Goal: Task Accomplishment & Management: Manage account settings

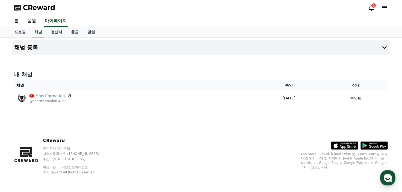
click at [59, 35] on link "정산서" at bounding box center [56, 32] width 20 height 10
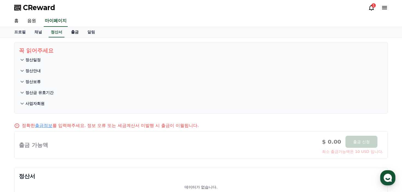
click at [76, 34] on link "출금" at bounding box center [75, 32] width 16 height 10
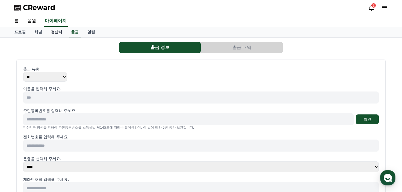
click at [58, 34] on link "정산서" at bounding box center [56, 32] width 20 height 10
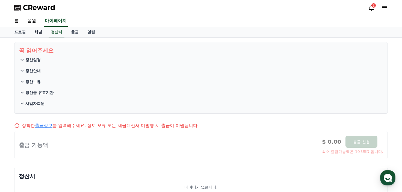
click at [38, 35] on link "채널" at bounding box center [38, 32] width 16 height 10
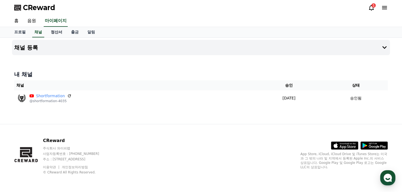
click at [52, 35] on link "정산서" at bounding box center [56, 32] width 20 height 10
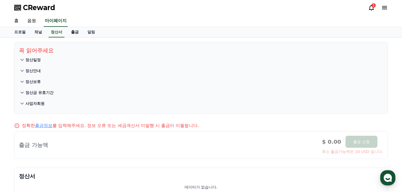
click at [83, 34] on link "출금" at bounding box center [75, 32] width 16 height 10
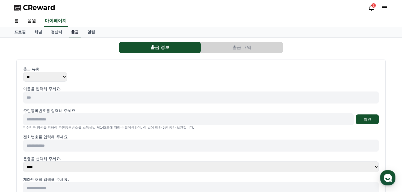
click at [71, 34] on link "출금" at bounding box center [75, 32] width 12 height 10
click at [58, 33] on link "정산서" at bounding box center [56, 32] width 20 height 10
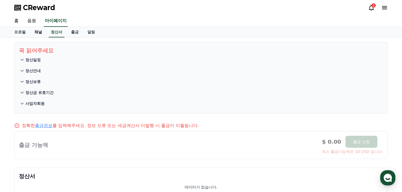
click at [31, 33] on link "채널" at bounding box center [38, 32] width 16 height 10
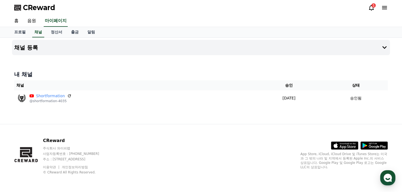
click at [43, 7] on span "CReward" at bounding box center [39, 7] width 32 height 9
click at [29, 22] on link "음원" at bounding box center [31, 20] width 17 height 11
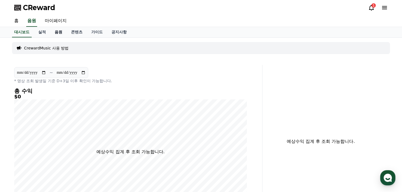
click at [55, 32] on link "음원" at bounding box center [58, 32] width 16 height 10
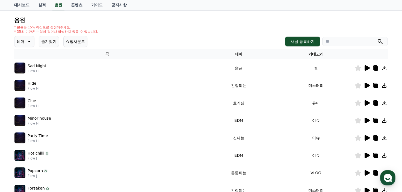
scroll to position [55, 0]
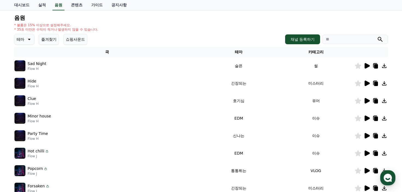
click at [367, 67] on icon at bounding box center [366, 65] width 5 height 5
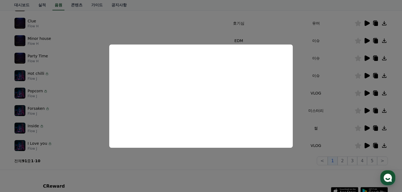
scroll to position [136, 0]
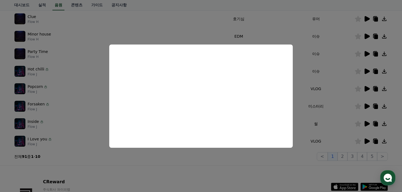
click at [297, 88] on button "close modal" at bounding box center [201, 96] width 402 height 192
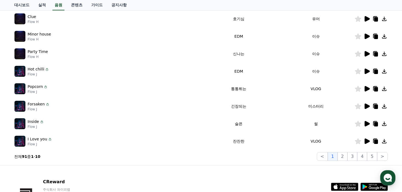
scroll to position [164, 0]
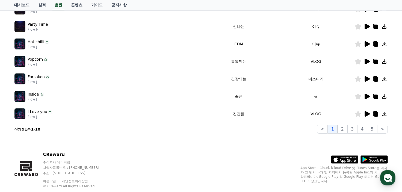
click at [367, 97] on icon at bounding box center [366, 96] width 5 height 5
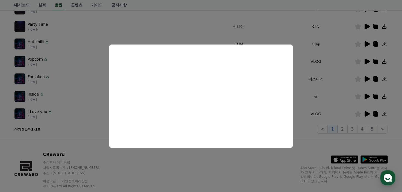
click at [310, 111] on button "close modal" at bounding box center [201, 96] width 402 height 192
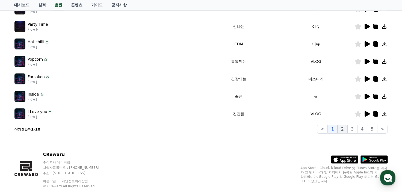
click at [345, 132] on button "2" at bounding box center [342, 129] width 10 height 9
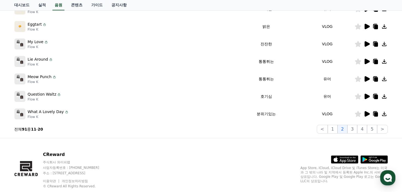
click at [366, 78] on icon at bounding box center [366, 78] width 5 height 5
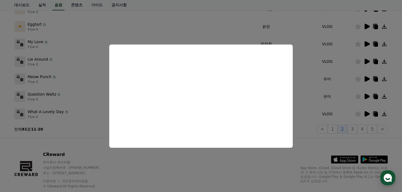
click at [327, 88] on button "close modal" at bounding box center [201, 96] width 402 height 192
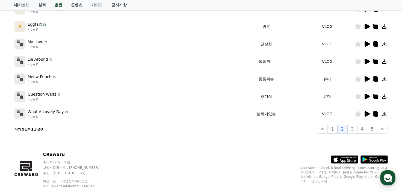
click at [368, 96] on icon at bounding box center [366, 96] width 5 height 5
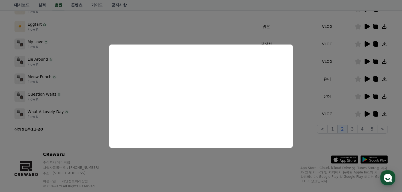
click at [302, 83] on button "close modal" at bounding box center [201, 96] width 402 height 192
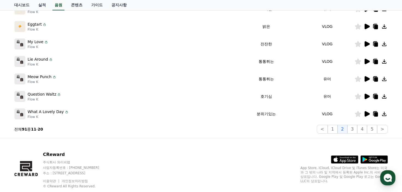
click at [376, 96] on icon at bounding box center [376, 97] width 4 height 4
click at [127, 108] on td "What A Lovely Day Flow K" at bounding box center [123, 113] width 218 height 17
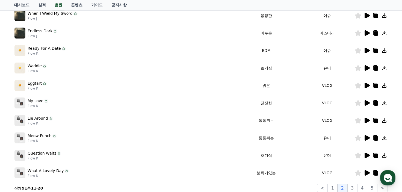
scroll to position [136, 0]
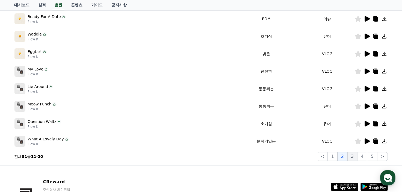
click at [353, 158] on button "3" at bounding box center [352, 156] width 10 height 9
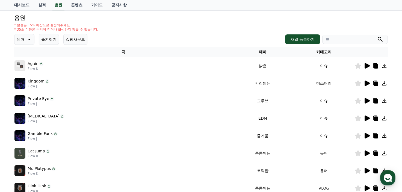
scroll to position [177, 0]
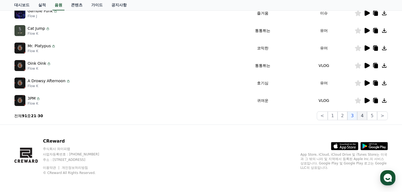
click at [365, 117] on button "4" at bounding box center [362, 115] width 10 height 9
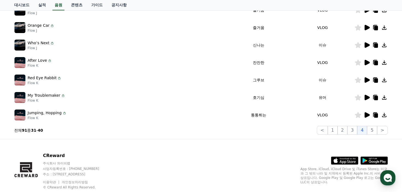
scroll to position [177, 0]
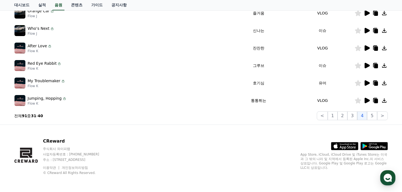
click at [366, 84] on icon at bounding box center [366, 82] width 5 height 5
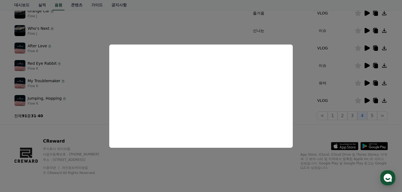
click at [223, 23] on button "close modal" at bounding box center [201, 96] width 402 height 192
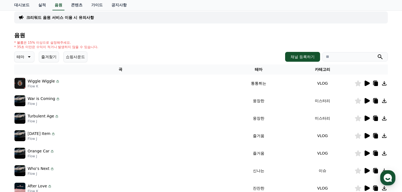
scroll to position [55, 0]
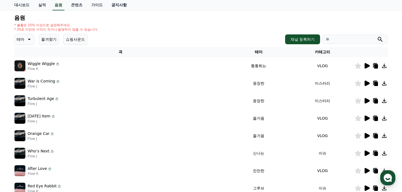
click at [116, 1] on link "공지사항" at bounding box center [119, 5] width 24 height 10
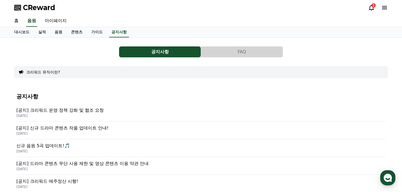
scroll to position [27, 0]
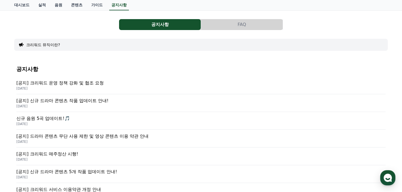
click at [71, 80] on p "[공지] 크리워드 운영 정책 강화 및 협조 요청" at bounding box center [200, 83] width 369 height 7
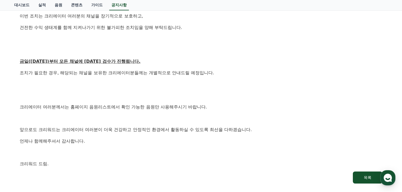
scroll to position [273, 0]
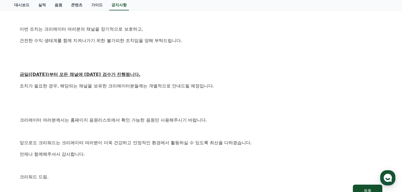
click at [66, 86] on p "조치가 필요한 경우, 해당되는 채널을 보유한 크리에이터분들께는 개별적으로 안내드릴 예정입니다." at bounding box center [201, 85] width 363 height 7
click at [60, 92] on div "안녕하세요, 크리워드입니다. 항상 저희와 함께해주시는 크리에이터 여러분께 감사드립니다. 최근 변화하는 시장 환경에 따라, 크리워드 또한 플랫폼…" at bounding box center [201, 7] width 363 height 348
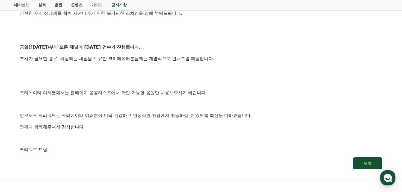
scroll to position [328, 0]
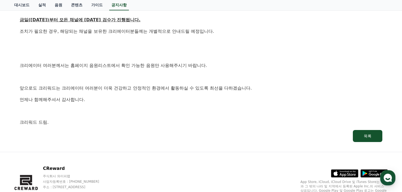
click at [60, 85] on p "앞으로도 크리워드는 크리에이터 여러분이 더욱 건강하고 안정적인 환경에서 활동하실 수 있도록 최선을 다하겠습니다." at bounding box center [201, 88] width 363 height 7
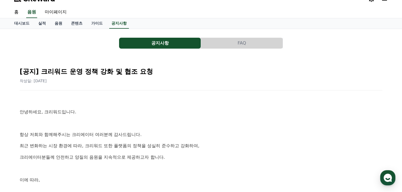
scroll to position [0, 0]
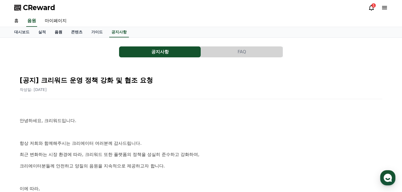
click at [58, 31] on link "음원" at bounding box center [58, 32] width 16 height 10
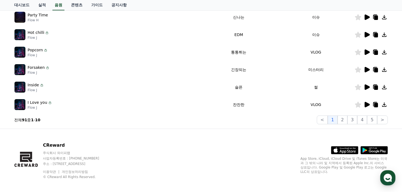
scroll to position [177, 0]
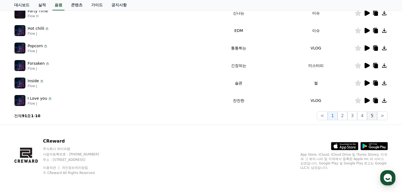
click at [374, 116] on button "5" at bounding box center [372, 115] width 10 height 9
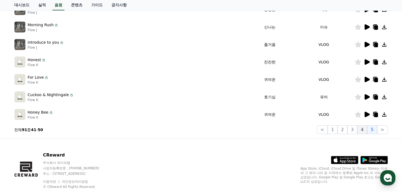
scroll to position [150, 0]
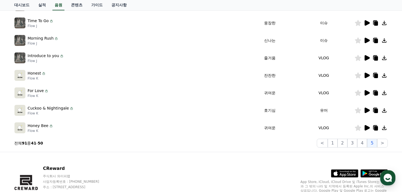
click at [365, 109] on icon at bounding box center [366, 110] width 5 height 5
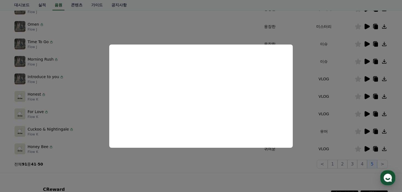
scroll to position [95, 0]
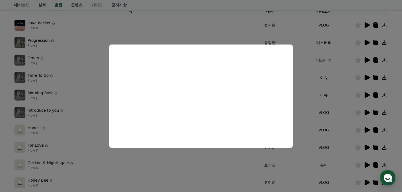
click at [308, 109] on button "close modal" at bounding box center [201, 96] width 402 height 192
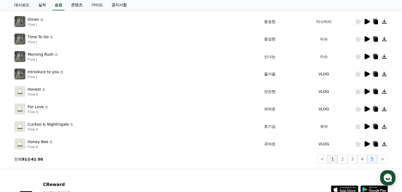
scroll to position [177, 0]
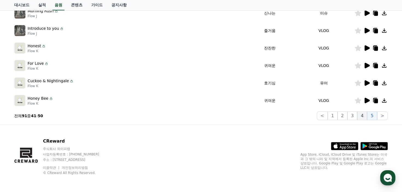
click at [365, 117] on button "4" at bounding box center [362, 115] width 10 height 9
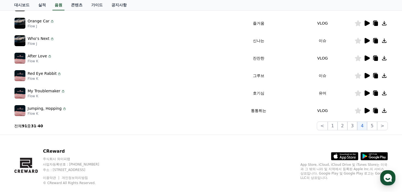
scroll to position [150, 0]
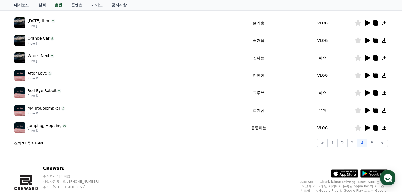
click at [364, 109] on icon at bounding box center [366, 110] width 5 height 5
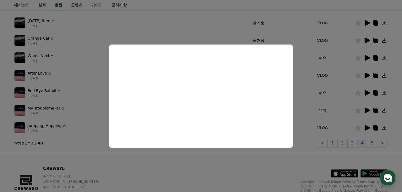
click at [320, 96] on button "close modal" at bounding box center [201, 96] width 402 height 192
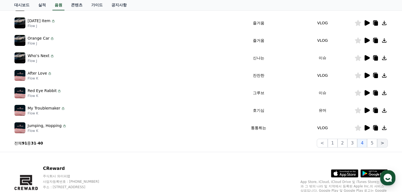
click at [378, 142] on button ">" at bounding box center [382, 143] width 11 height 9
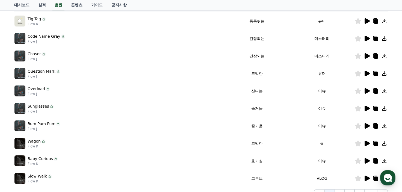
scroll to position [68, 0]
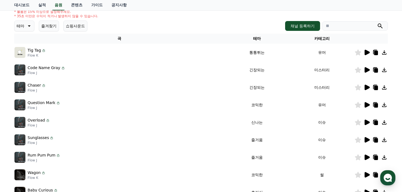
click at [367, 107] on icon at bounding box center [366, 105] width 7 height 7
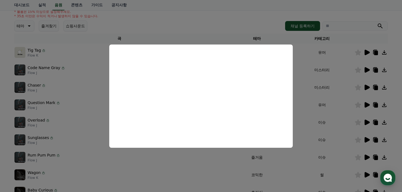
click at [316, 83] on button "close modal" at bounding box center [201, 96] width 402 height 192
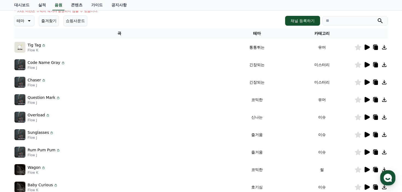
scroll to position [41, 0]
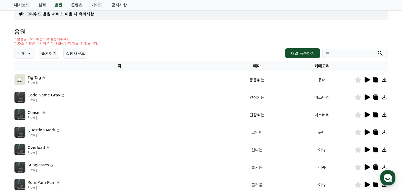
click at [365, 79] on icon at bounding box center [366, 79] width 5 height 5
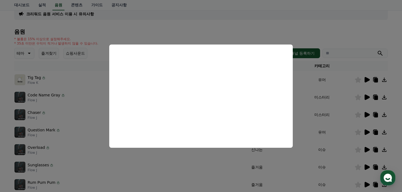
click at [76, 97] on button "close modal" at bounding box center [201, 96] width 402 height 192
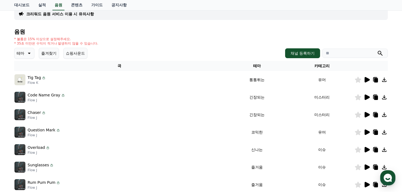
click at [25, 55] on button "테마" at bounding box center [24, 53] width 20 height 11
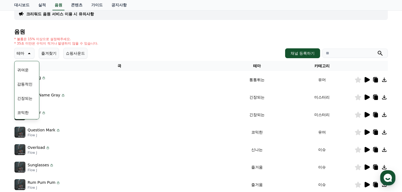
scroll to position [198, 0]
click at [26, 82] on button "잔잔한" at bounding box center [23, 83] width 16 height 12
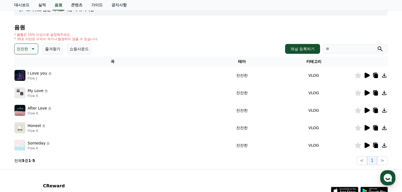
scroll to position [55, 0]
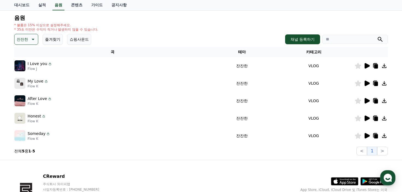
click at [365, 66] on icon at bounding box center [366, 65] width 5 height 5
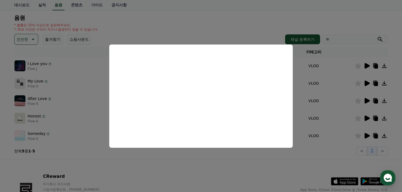
click at [357, 118] on button "close modal" at bounding box center [201, 96] width 402 height 192
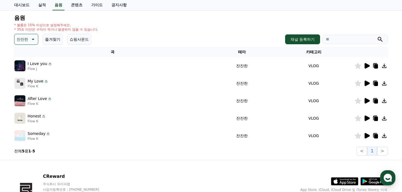
click at [367, 100] on icon at bounding box center [366, 100] width 5 height 5
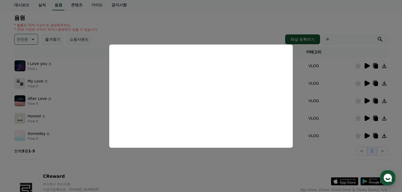
click at [331, 108] on button "close modal" at bounding box center [201, 96] width 402 height 192
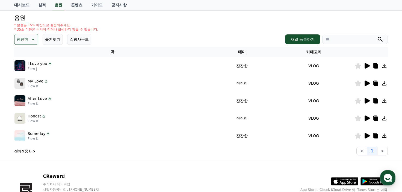
click at [369, 117] on icon at bounding box center [366, 117] width 5 height 5
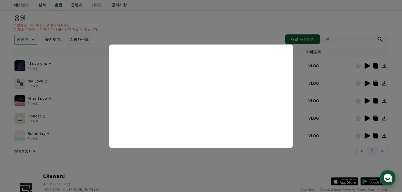
click at [317, 112] on button "close modal" at bounding box center [201, 96] width 402 height 192
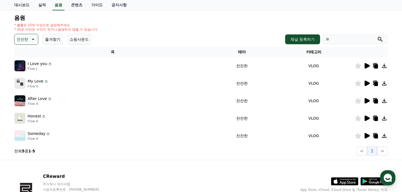
click at [364, 134] on icon at bounding box center [366, 135] width 5 height 5
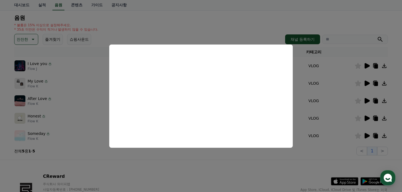
click at [361, 107] on button "close modal" at bounding box center [201, 96] width 402 height 192
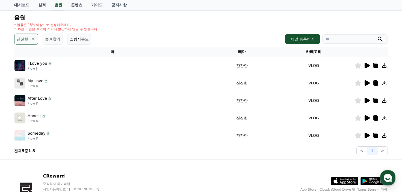
scroll to position [35, 0]
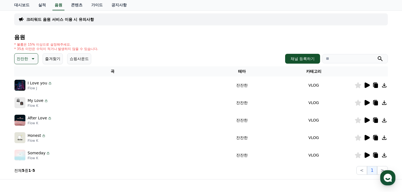
click at [26, 59] on p "잔잔한" at bounding box center [22, 59] width 11 height 8
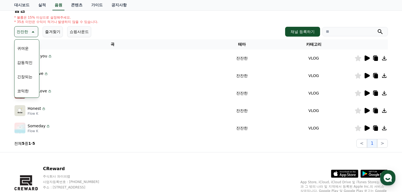
scroll to position [63, 0]
click at [24, 90] on button "코믹한" at bounding box center [23, 91] width 16 height 12
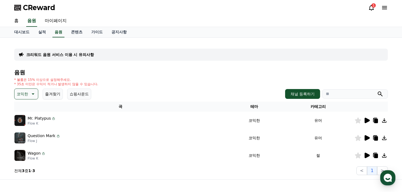
click at [365, 121] on icon at bounding box center [366, 120] width 5 height 5
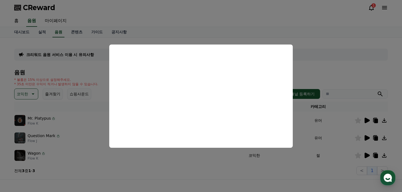
click at [373, 123] on button "close modal" at bounding box center [201, 96] width 402 height 192
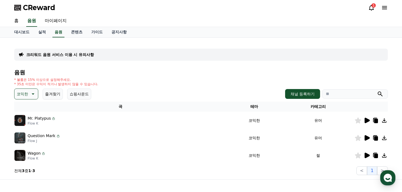
click at [364, 137] on icon at bounding box center [366, 138] width 7 height 7
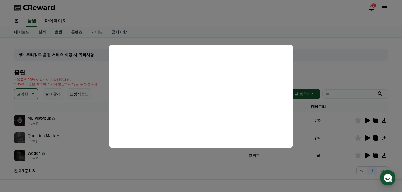
click at [351, 70] on button "close modal" at bounding box center [201, 96] width 402 height 192
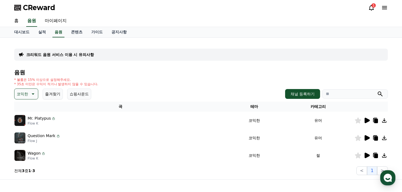
click at [367, 152] on icon at bounding box center [366, 155] width 7 height 7
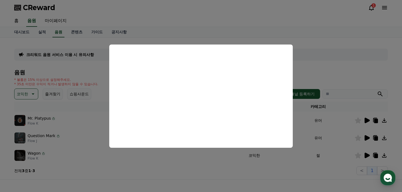
click at [311, 89] on button "close modal" at bounding box center [201, 96] width 402 height 192
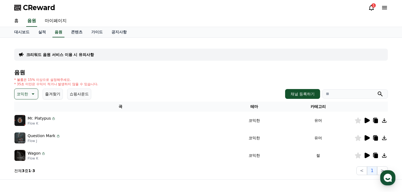
click at [374, 155] on icon at bounding box center [376, 156] width 4 height 4
click at [108, 46] on div "크리워드 음원 서비스 이용 시 유의사항 음원 * 볼륨은 15% 이상으로 설정해주세요. * 35초 미만은 수익이 적거나 발생하지 않을 수 있습니…" at bounding box center [200, 108] width 373 height 133
click at [95, 31] on link "가이드" at bounding box center [97, 32] width 20 height 10
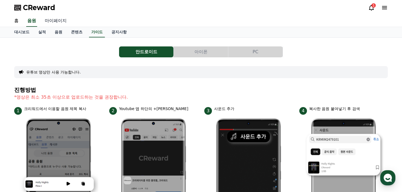
click at [54, 20] on link "마이페이지" at bounding box center [55, 20] width 31 height 11
select select "**********"
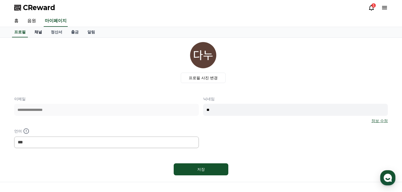
click at [39, 34] on link "채널" at bounding box center [38, 32] width 16 height 10
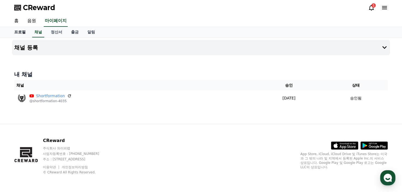
click at [17, 31] on link "프로필" at bounding box center [20, 32] width 20 height 10
select select "**********"
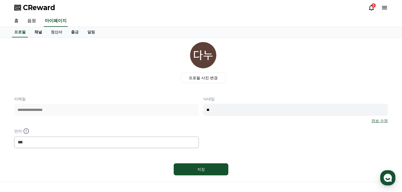
click at [31, 31] on link "채널" at bounding box center [38, 32] width 16 height 10
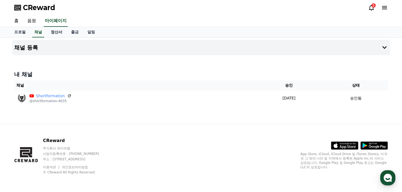
click at [55, 30] on link "정산서" at bounding box center [56, 32] width 20 height 10
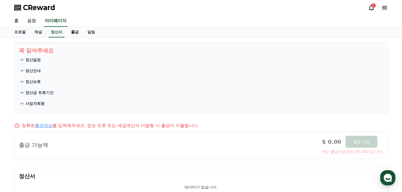
click at [77, 31] on link "출금" at bounding box center [75, 32] width 16 height 10
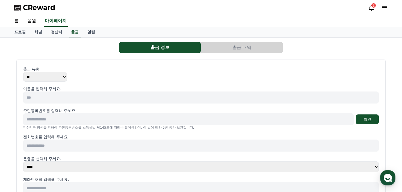
scroll to position [27, 0]
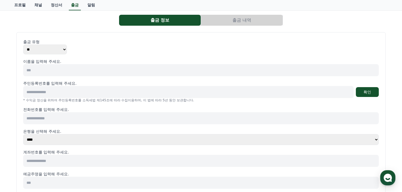
click at [71, 71] on input at bounding box center [200, 70] width 355 height 12
type input "***"
click at [72, 90] on input at bounding box center [188, 92] width 330 height 12
click at [91, 93] on input "******" at bounding box center [188, 92] width 330 height 12
click at [87, 106] on div "이름을 입력해 주세요. *** 주민등록번호를 입력해 주세요. ****** 확인 * 수익금 정산을 위하여 주민등록번호를 소득세법 제145조에 따…" at bounding box center [200, 132] width 355 height 146
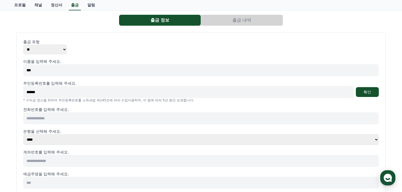
click at [62, 93] on input "******" at bounding box center [188, 92] width 330 height 12
type input "*"
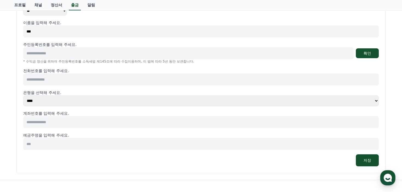
scroll to position [39, 0]
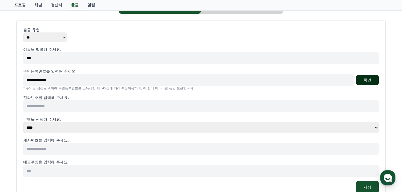
type input "**********"
click at [360, 81] on button "확인" at bounding box center [367, 80] width 23 height 10
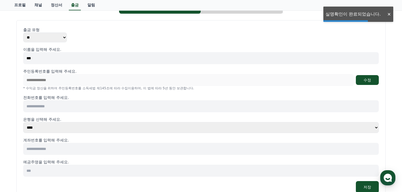
click at [136, 109] on input at bounding box center [200, 106] width 355 height 12
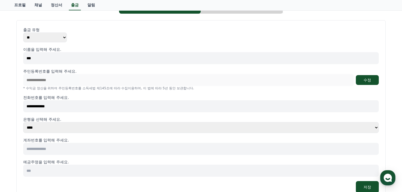
type input "**********"
click at [129, 131] on select "**** **** **** **** **** **** **** ** ** ** ** **** *** **** **** *****" at bounding box center [200, 127] width 355 height 11
select select "********"
click at [23, 122] on select "**** **** **** **** **** **** **** ** ** ** ** **** *** **** **** *****" at bounding box center [200, 127] width 355 height 11
click at [50, 153] on input at bounding box center [200, 149] width 355 height 12
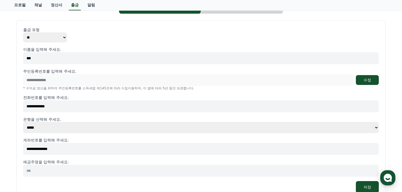
type input "**********"
click at [67, 170] on input at bounding box center [200, 171] width 355 height 12
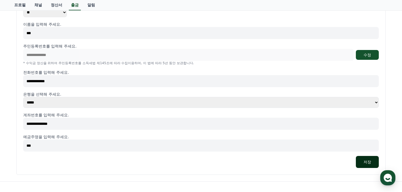
scroll to position [94, 0]
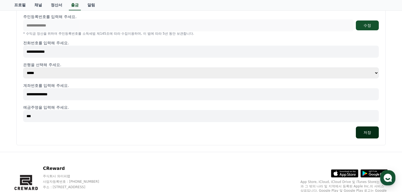
type input "***"
click at [361, 133] on button "저장" at bounding box center [367, 132] width 23 height 12
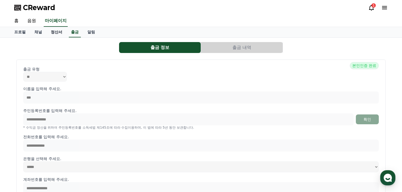
click at [61, 33] on link "정산서" at bounding box center [56, 32] width 20 height 10
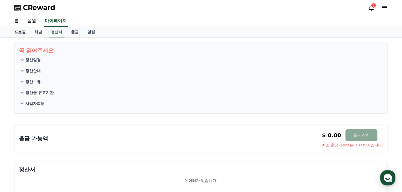
click at [22, 33] on link "프로필" at bounding box center [20, 32] width 20 height 10
select select "**********"
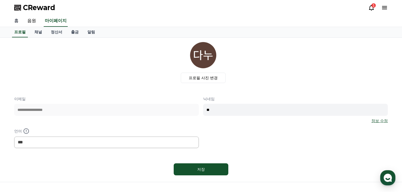
click at [19, 20] on link "홈" at bounding box center [16, 20] width 13 height 11
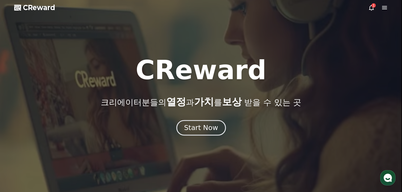
click at [214, 125] on div "Start Now" at bounding box center [201, 127] width 34 height 9
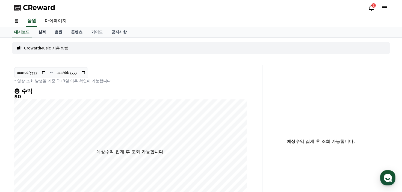
click at [44, 30] on link "실적" at bounding box center [42, 32] width 16 height 10
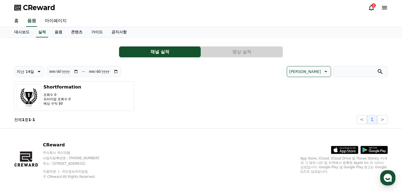
click at [218, 54] on button "영상 실적" at bounding box center [242, 51] width 82 height 11
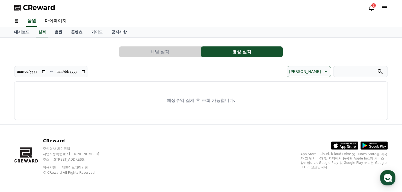
click at [161, 55] on button "채널 실적" at bounding box center [160, 51] width 82 height 11
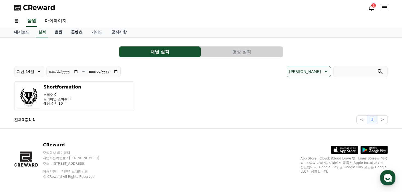
click at [73, 32] on link "콘텐츠" at bounding box center [77, 32] width 20 height 10
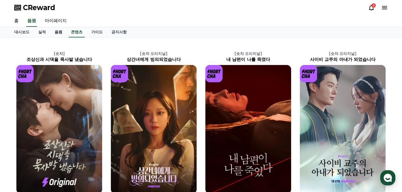
click at [54, 31] on link "음원" at bounding box center [58, 32] width 16 height 10
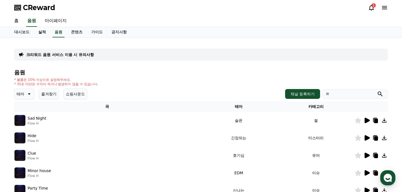
click at [43, 32] on link "실적" at bounding box center [42, 32] width 16 height 10
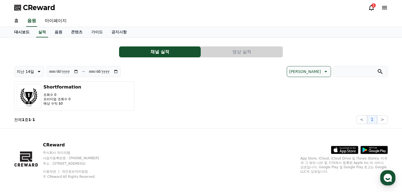
click at [16, 31] on link "대시보드" at bounding box center [22, 32] width 24 height 10
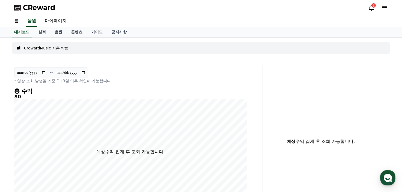
click at [133, 33] on div "대시보드 실적 음원 콘텐츠 가이드 공지사항" at bounding box center [201, 32] width 382 height 10
click at [114, 33] on link "공지사항" at bounding box center [119, 32] width 24 height 10
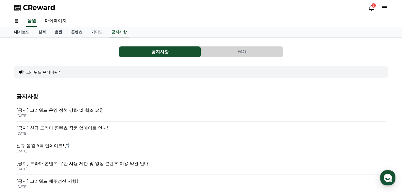
click at [28, 33] on link "대시보드" at bounding box center [22, 32] width 24 height 10
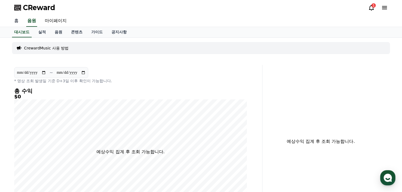
click at [14, 22] on link "홈" at bounding box center [16, 20] width 13 height 11
click at [43, 28] on link "실적" at bounding box center [42, 32] width 16 height 10
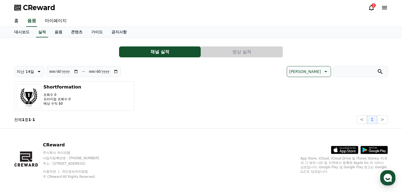
click at [68, 72] on input "**********" at bounding box center [63, 72] width 29 height 6
click at [110, 71] on input "**********" at bounding box center [103, 72] width 29 height 6
click at [118, 70] on input "**********" at bounding box center [103, 72] width 29 height 6
click at [165, 89] on div "Shortformation 조회수 0 프리미엄 조회수 0 예상 수익 $0" at bounding box center [200, 95] width 373 height 29
click at [57, 23] on link "마이페이지" at bounding box center [55, 20] width 31 height 11
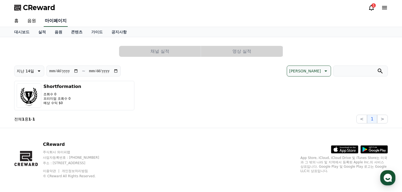
select select "**********"
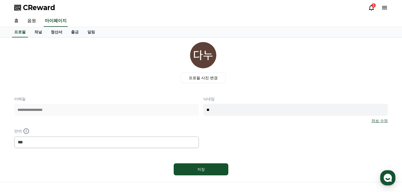
click at [52, 33] on link "정산서" at bounding box center [56, 32] width 20 height 10
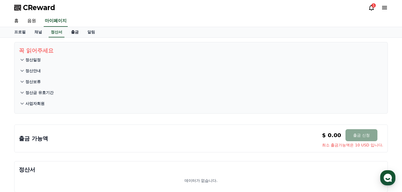
click at [74, 34] on link "출금" at bounding box center [75, 32] width 16 height 10
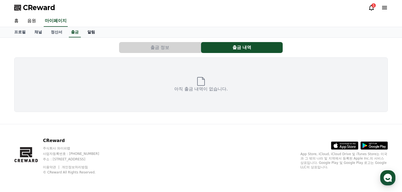
click at [92, 32] on link "알림" at bounding box center [91, 32] width 16 height 10
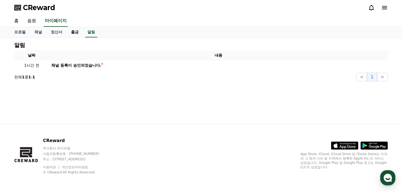
click at [70, 32] on link "출금" at bounding box center [75, 32] width 16 height 10
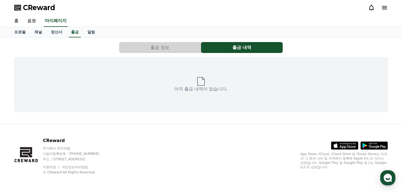
click at [156, 50] on button "출금 정보" at bounding box center [160, 47] width 82 height 11
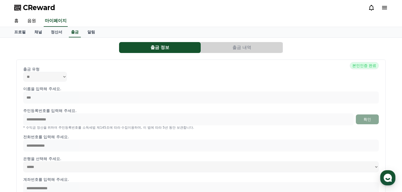
click at [215, 44] on button "출금 내역" at bounding box center [242, 47] width 82 height 11
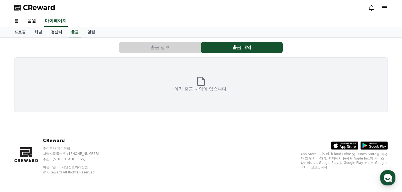
click at [63, 32] on link "정산서" at bounding box center [56, 32] width 20 height 10
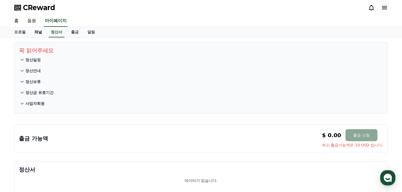
click at [35, 32] on link "채널" at bounding box center [38, 32] width 16 height 10
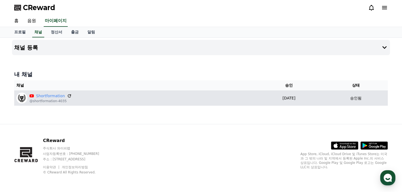
click at [67, 96] on icon at bounding box center [69, 95] width 5 height 5
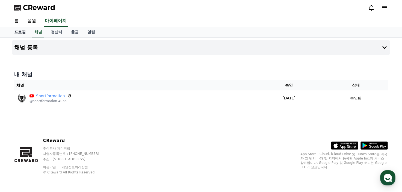
click at [23, 32] on link "프로필" at bounding box center [20, 32] width 20 height 10
select select "**********"
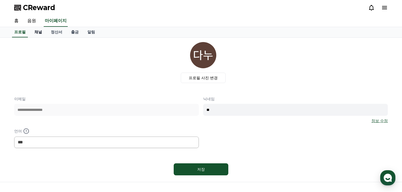
click at [38, 29] on link "채널" at bounding box center [38, 32] width 16 height 10
